Goal: Task Accomplishment & Management: Manage account settings

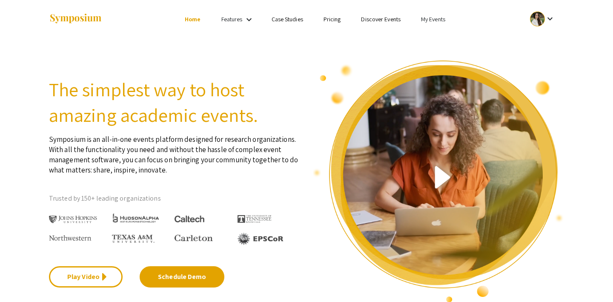
click at [433, 19] on link "My Events" at bounding box center [433, 19] width 24 height 8
click at [432, 34] on button "Events I've organized" at bounding box center [446, 38] width 73 height 20
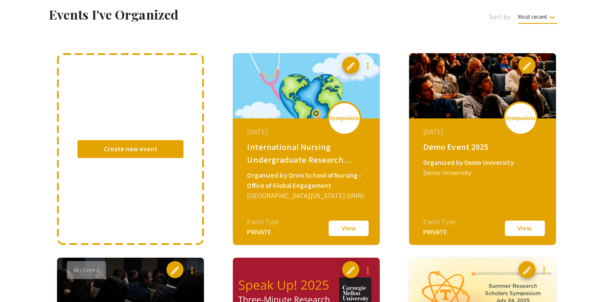
scroll to position [49, 0]
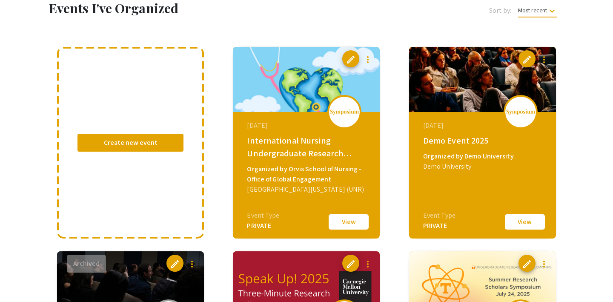
click at [338, 220] on button "View" at bounding box center [348, 222] width 43 height 18
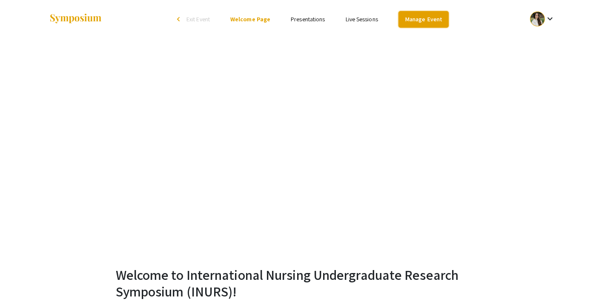
click at [408, 15] on link "Manage Event" at bounding box center [424, 19] width 50 height 17
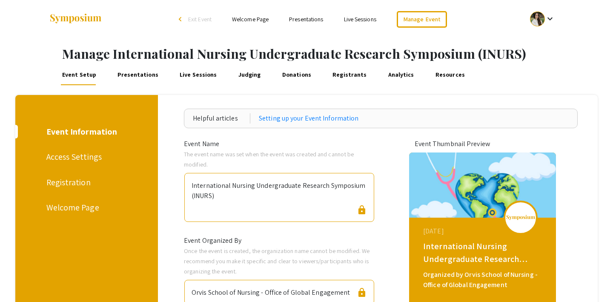
click at [135, 76] on link "Presentations" at bounding box center [138, 75] width 44 height 20
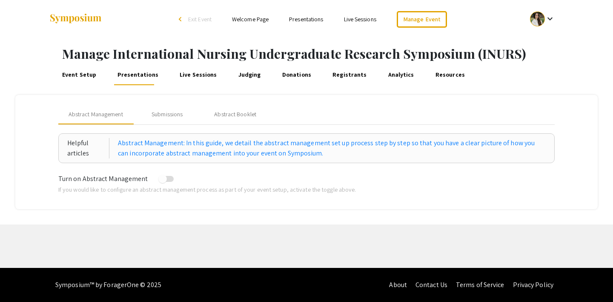
click at [72, 74] on link "Event Setup" at bounding box center [78, 75] width 37 height 20
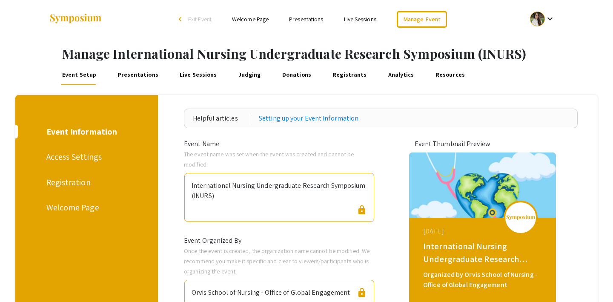
click at [192, 15] on span "Exit Event" at bounding box center [199, 19] width 23 height 8
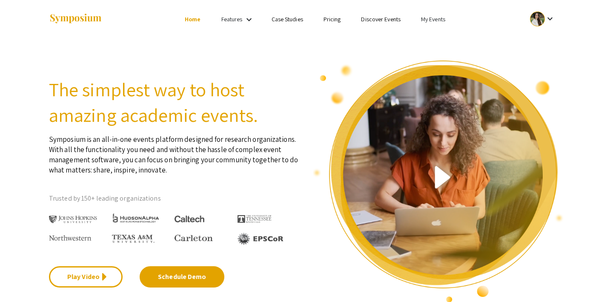
click at [437, 15] on link "My Events" at bounding box center [433, 19] width 24 height 8
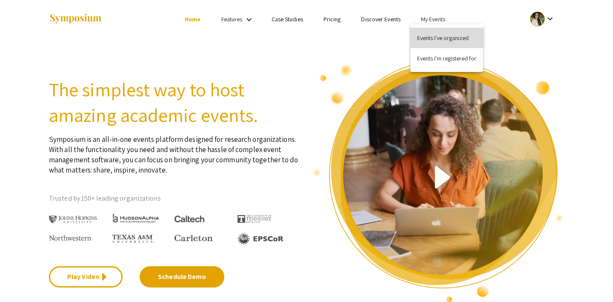
click at [436, 31] on button "Events I've organized" at bounding box center [446, 38] width 73 height 20
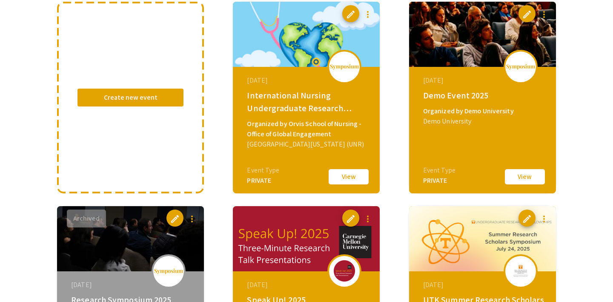
scroll to position [95, 0]
